Goal: Task Accomplishment & Management: Use online tool/utility

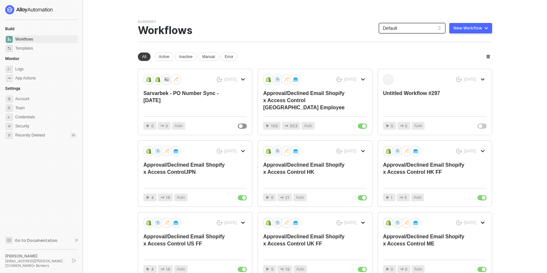
click at [403, 31] on span "Default" at bounding box center [412, 28] width 59 height 10
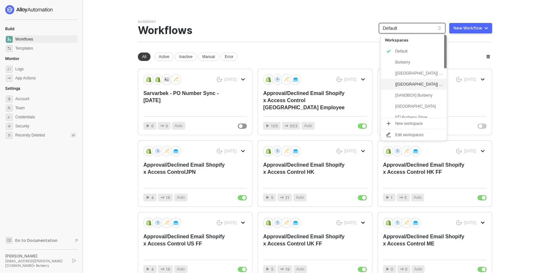
click at [413, 87] on div "[[GEOGRAPHIC_DATA]] Burberry" at bounding box center [419, 84] width 48 height 8
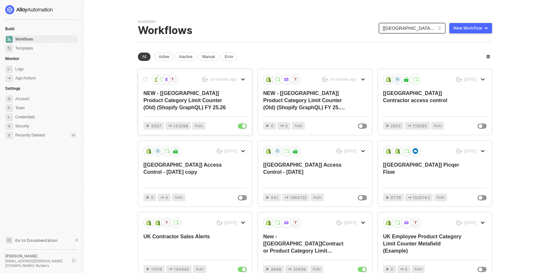
click at [217, 99] on div "NEW - [[GEOGRAPHIC_DATA]] Product Category Limit Counter (Old) (Shopify GraphQL…" at bounding box center [184, 100] width 83 height 21
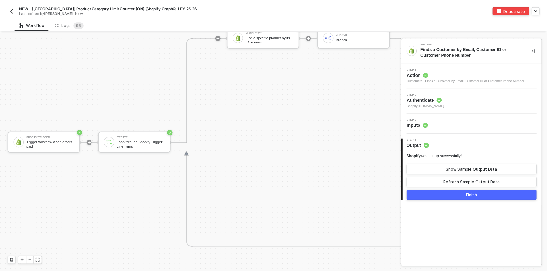
scroll to position [1564, 0]
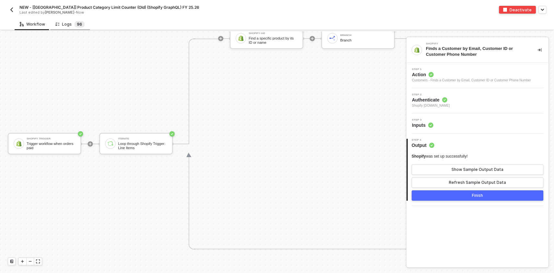
click at [77, 25] on span "9" at bounding box center [78, 24] width 3 height 5
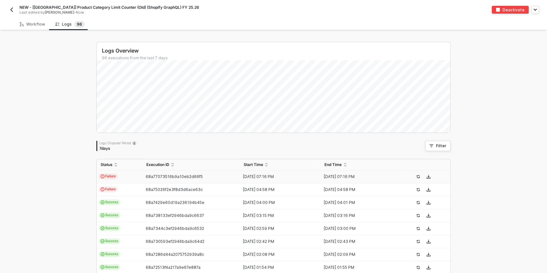
click at [107, 175] on span "Failure" at bounding box center [108, 176] width 19 height 6
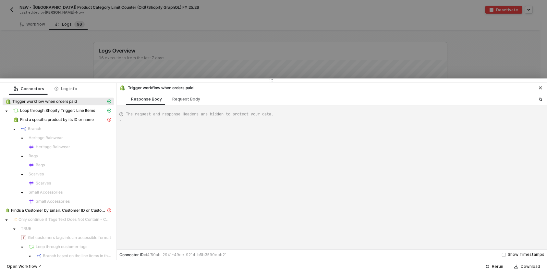
type textarea "{ "json": { "id": 12009857352064, "admin_graphql_api_id": "gid://shopify/Order/…"
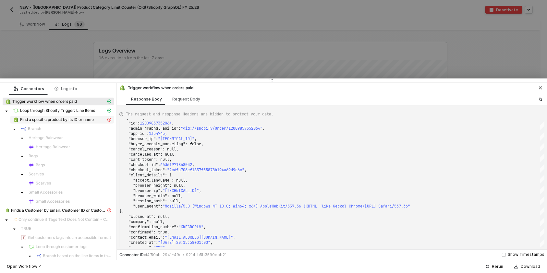
click at [68, 121] on span "Find a specific product by its ID or name" at bounding box center [57, 119] width 74 height 5
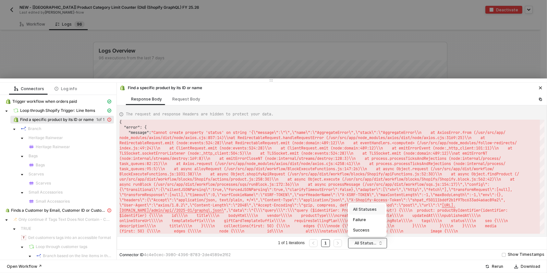
click at [372, 245] on span "All Statuses" at bounding box center [368, 243] width 29 height 10
click at [367, 219] on div "Failure" at bounding box center [367, 219] width 29 height 7
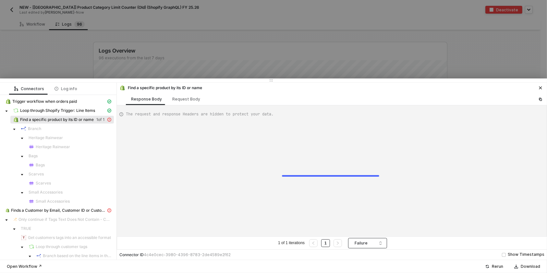
type textarea "{ "error": { "message": "Cannot create property 'status' on string '{\"message\…"
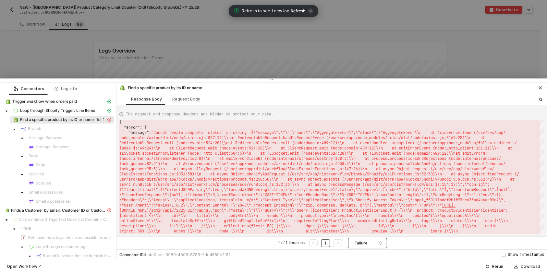
click at [296, 12] on span "Refresh" at bounding box center [298, 10] width 15 height 5
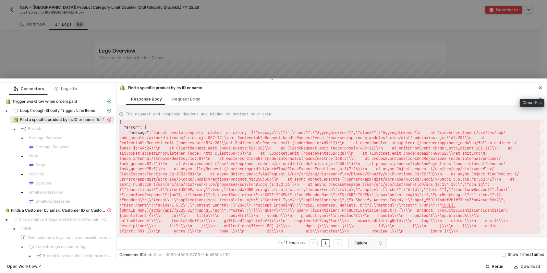
click at [541, 89] on icon "icon-close" at bounding box center [540, 88] width 3 height 3
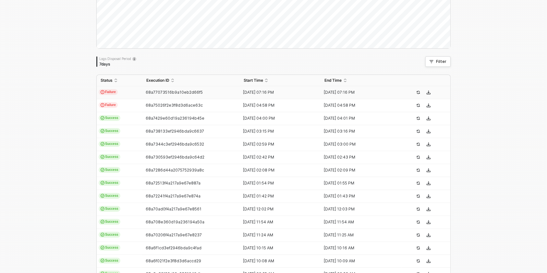
scroll to position [0, 0]
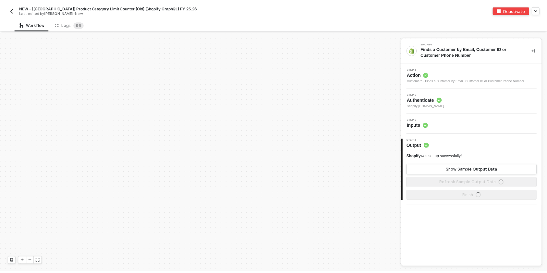
scroll to position [1677, 0]
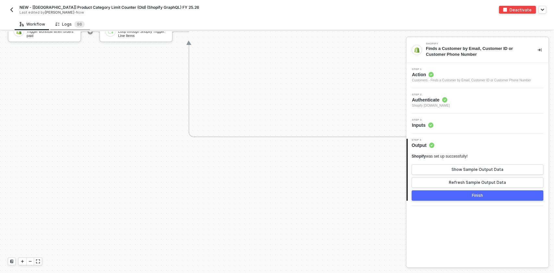
click at [64, 21] on div "Logs 9 6" at bounding box center [69, 24] width 29 height 6
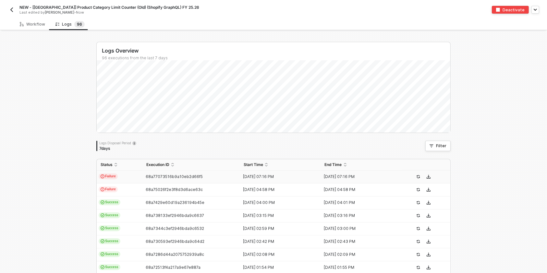
click at [122, 178] on td "Failure" at bounding box center [120, 177] width 46 height 13
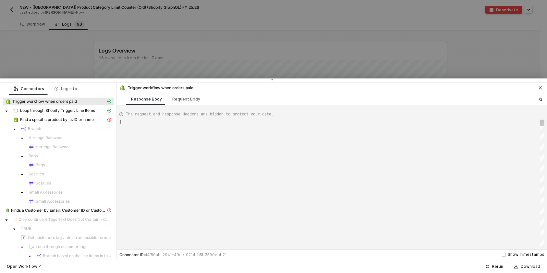
type textarea "{ "json": { "id": 12009857352064, "admin_graphql_api_id": "gid://shopify/Order/…"
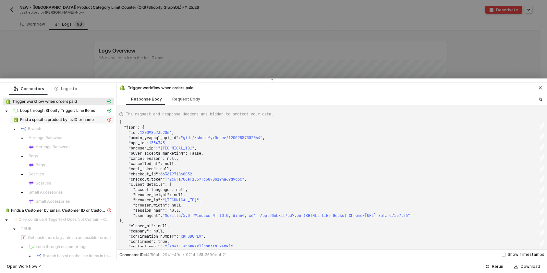
click at [88, 118] on span "Find a specific product by its ID or name" at bounding box center [57, 119] width 74 height 5
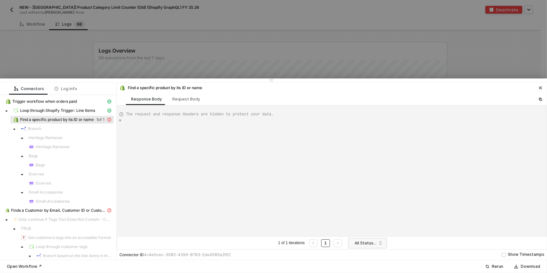
type textarea "{ "error": { "message": "Cannot create property 'status' on string '{\"message\…"
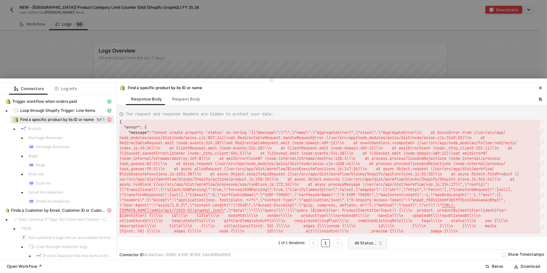
click at [317, 37] on div at bounding box center [273, 136] width 547 height 273
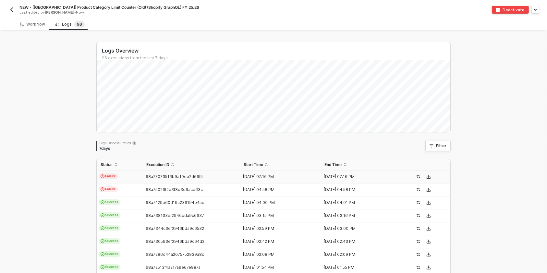
click at [10, 10] on img "button" at bounding box center [11, 9] width 5 height 5
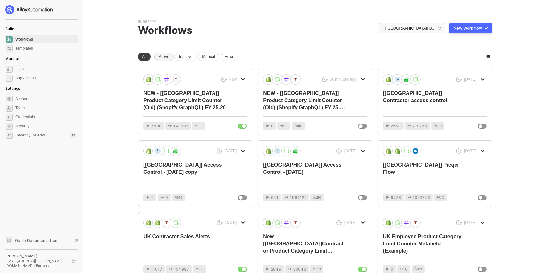
click at [160, 58] on div "Active" at bounding box center [163, 57] width 19 height 8
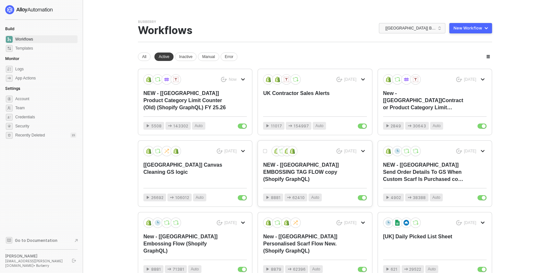
scroll to position [132, 0]
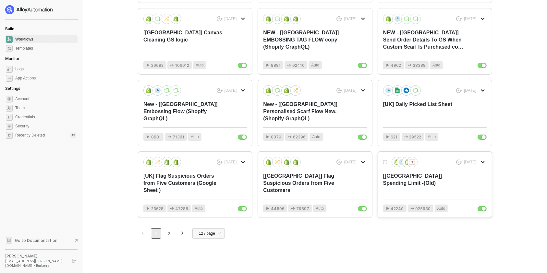
click at [410, 193] on div "[UK] Spending Limit -(Old)" at bounding box center [424, 183] width 83 height 21
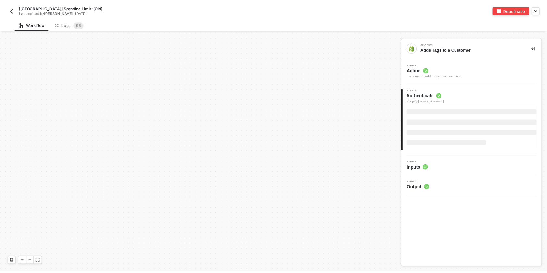
scroll to position [628, 0]
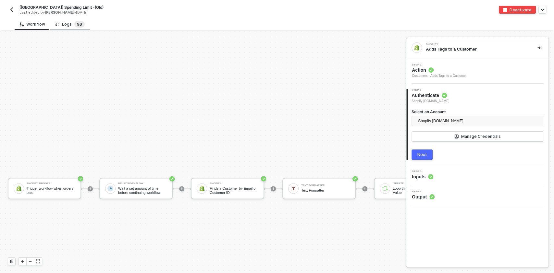
click at [81, 25] on sup "9 6" at bounding box center [79, 24] width 10 height 6
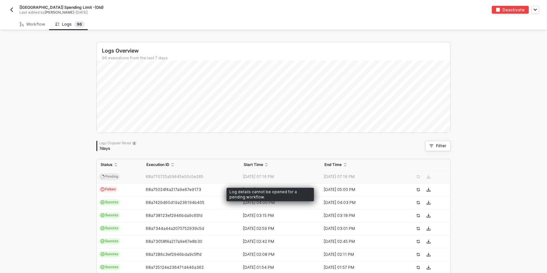
click at [118, 174] on td "Pending" at bounding box center [120, 177] width 46 height 13
click at [120, 175] on td "Pending" at bounding box center [120, 177] width 46 height 13
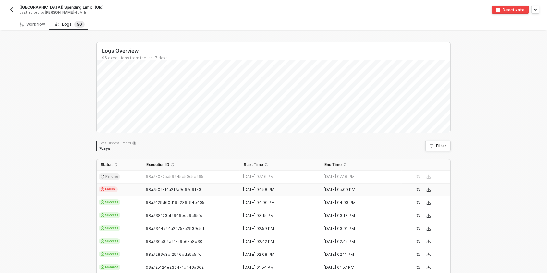
click at [113, 193] on td "Failure" at bounding box center [120, 190] width 46 height 13
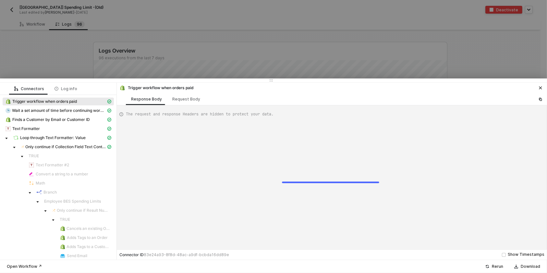
type textarea "{ "json": { "id": 12009510240640, "admin_graphql_api_id": "gid://shopify/Order/…"
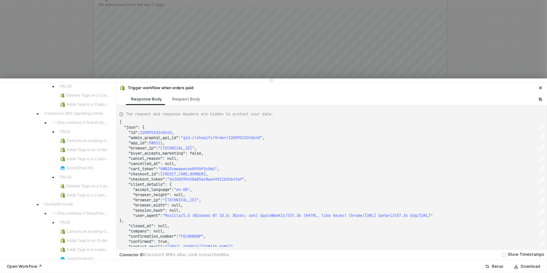
scroll to position [212, 0]
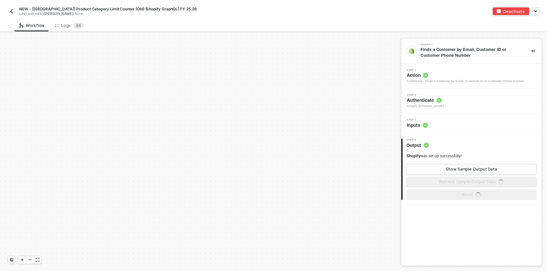
scroll to position [1677, 0]
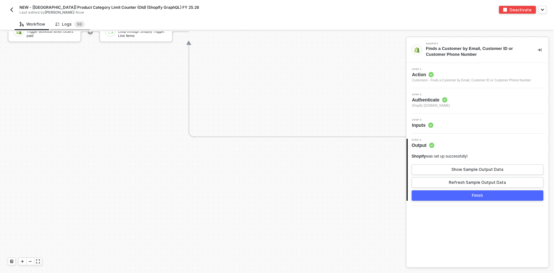
click at [69, 26] on div "Logs 9 6" at bounding box center [69, 24] width 29 height 6
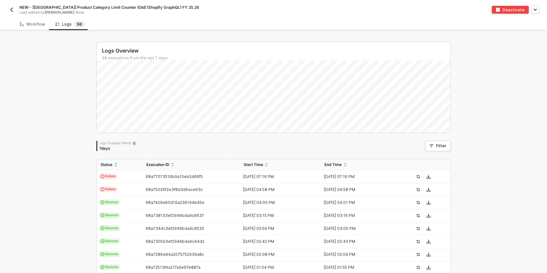
scroll to position [80, 0]
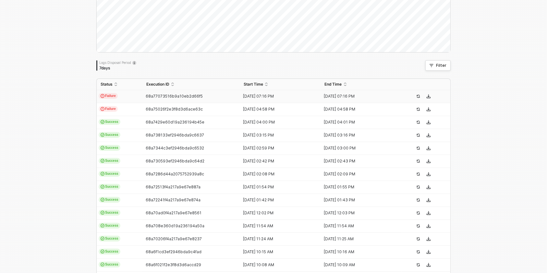
click at [131, 97] on td "Failure" at bounding box center [120, 96] width 46 height 13
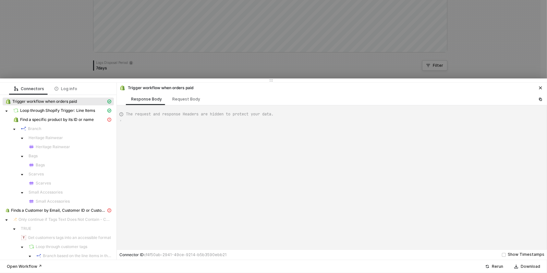
type textarea "{ "json": { "id": 12009857352064, "admin_graphql_api_id": "gid://shopify/Order/…"
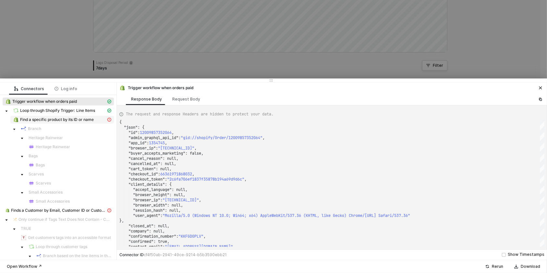
click at [58, 122] on div "Find a specific product by its ID or name" at bounding box center [59, 120] width 93 height 6
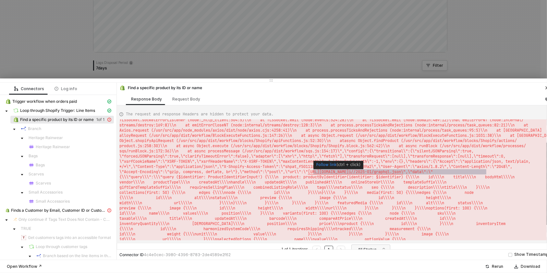
scroll to position [0, 1132]
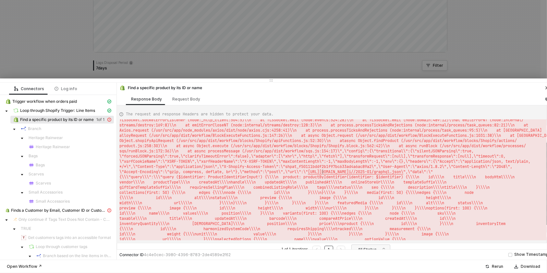
click at [323, 174] on span "https://operationrapidstore.myshopify.com/admin/ap" at bounding box center [328, 171] width 41 height 5
click at [344, 170] on span "https://operationrapidstore.myshopify.com/admin/ap" at bounding box center [328, 171] width 41 height 5
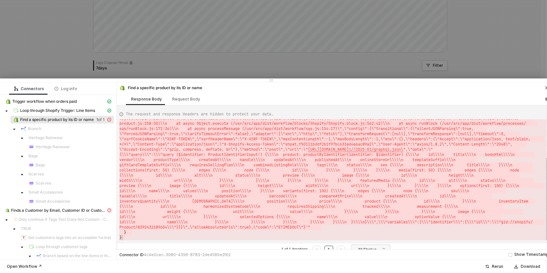
drag, startPoint x: 157, startPoint y: 132, endPoint x: 428, endPoint y: 248, distance: 295.0
type textarea "id\\\\n name\\\\n }\\\\n }\\\\n }\\\\n }\\\\n }\\\\n }\\\\n}\\\",\\\"variables\…"
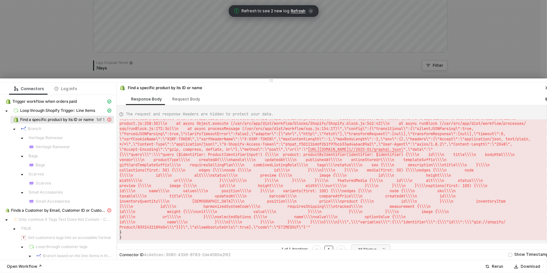
click at [299, 7] on div "Refresh to see 2 new log Refresh" at bounding box center [274, 11] width 90 height 12
click at [292, 9] on span "Refresh" at bounding box center [298, 10] width 15 height 5
click at [484, 76] on div at bounding box center [273, 136] width 547 height 273
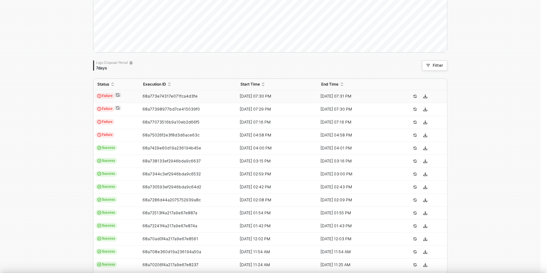
click at [488, 51] on div at bounding box center [273, 136] width 547 height 273
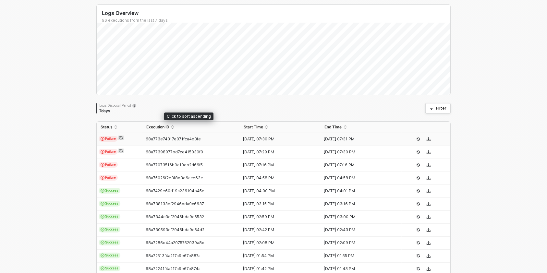
scroll to position [38, 0]
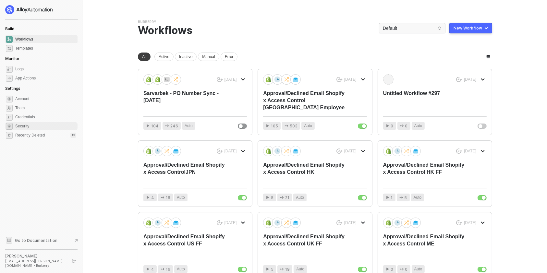
click at [38, 126] on span "Security" at bounding box center [45, 126] width 61 height 8
click at [39, 100] on span "Account" at bounding box center [45, 99] width 61 height 8
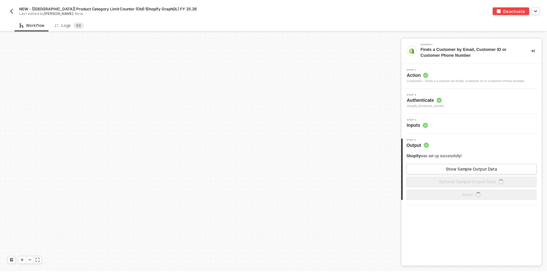
scroll to position [1677, 0]
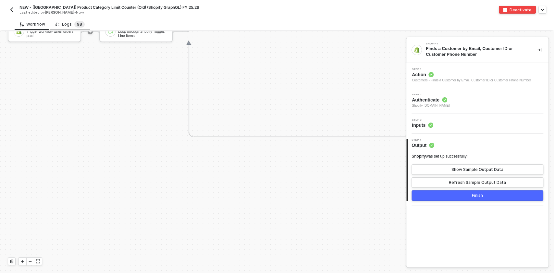
click at [74, 25] on sup "9 8" at bounding box center [79, 24] width 10 height 6
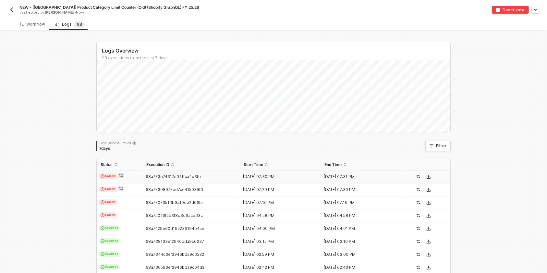
click at [126, 178] on td "Failure" at bounding box center [120, 177] width 46 height 13
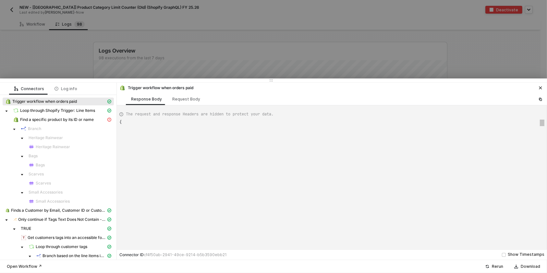
type textarea "{ "json": { "id": 12009510240640, "admin_graphql_api_id": "gid://shopify/Order/…"
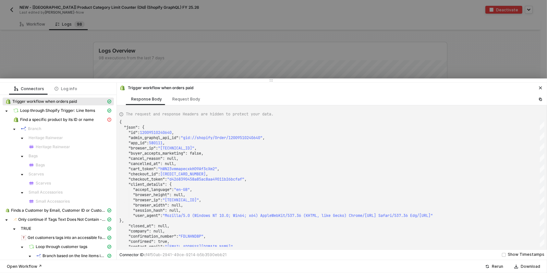
click at [539, 87] on icon "icon-close" at bounding box center [540, 88] width 3 height 3
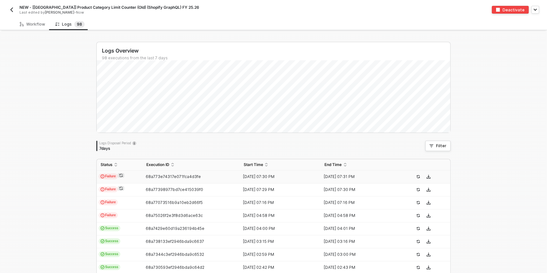
click at [14, 14] on div "NEW - [[GEOGRAPHIC_DATA]] Product Category Limit Counter (Old) (Shopify GraphQL…" at bounding box center [141, 10] width 266 height 10
click at [119, 175] on icon "icon-sync" at bounding box center [121, 175] width 4 height 4
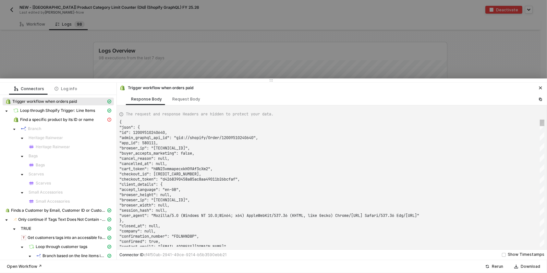
type textarea "{ "json": { "id": 12009510240640, "admin_graphql_api_id": "gid://shopify/Order/…"
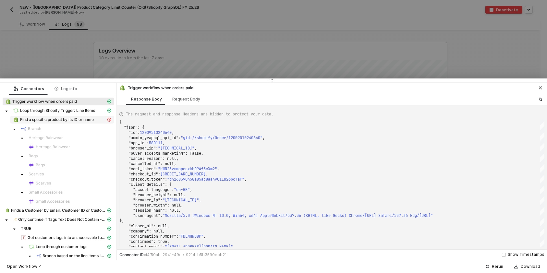
click at [82, 120] on span "Find a specific product by its ID or name" at bounding box center [57, 119] width 74 height 5
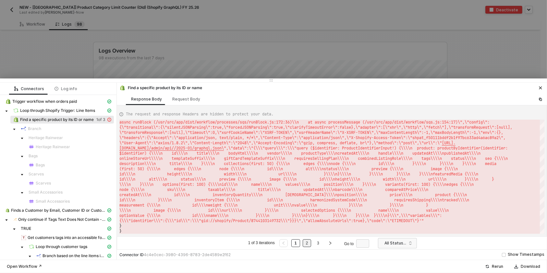
click at [307, 244] on link "2" at bounding box center [307, 243] width 6 height 7
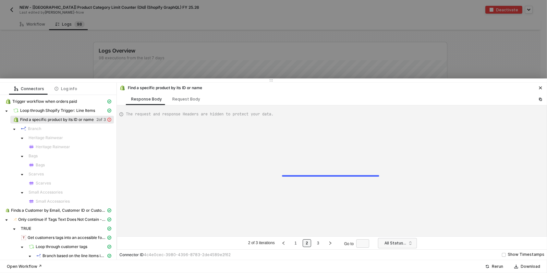
type textarea "{ "error": { "message": "Cannot create property 'status' on string '{\"message\…"
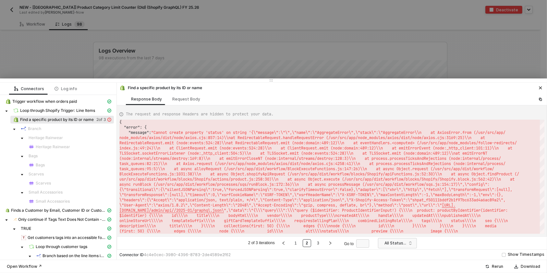
click at [323, 244] on ul "2 of 3 iterations 1 2 3 Go to" at bounding box center [309, 243] width 125 height 8
click at [317, 241] on link "3" at bounding box center [318, 243] width 6 height 7
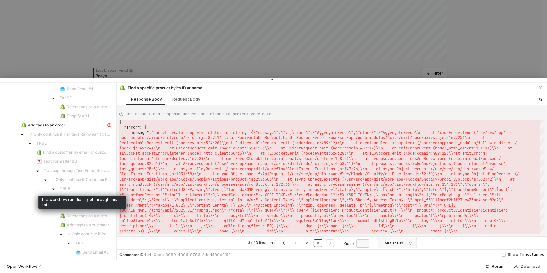
scroll to position [90, 0]
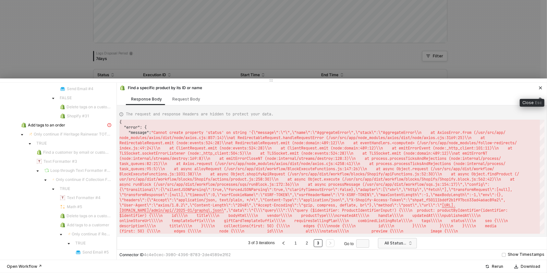
click at [539, 89] on icon "icon-close" at bounding box center [540, 88] width 3 height 3
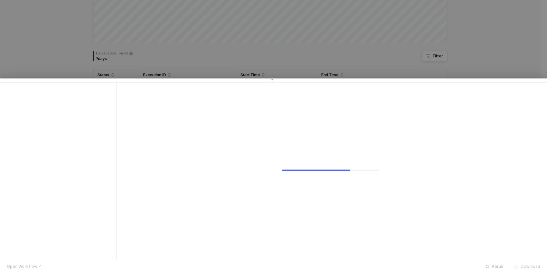
scroll to position [0, 0]
